Goal: Task Accomplishment & Management: Complete application form

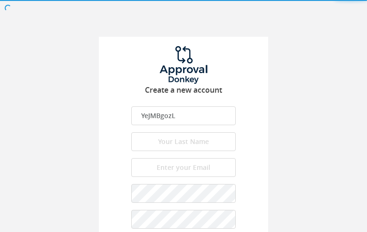
type input "nxwLkVuXgJya"
type input "[EMAIL_ADDRESS][DOMAIN_NAME]"
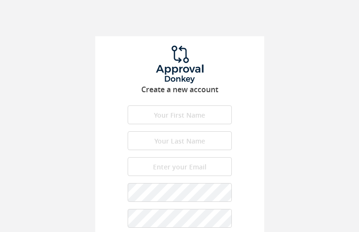
type input "ilSHsjWS"
type input "PzCzQTXNZGd"
type input "[EMAIL_ADDRESS][DOMAIN_NAME]"
